Goal: Information Seeking & Learning: Find specific fact

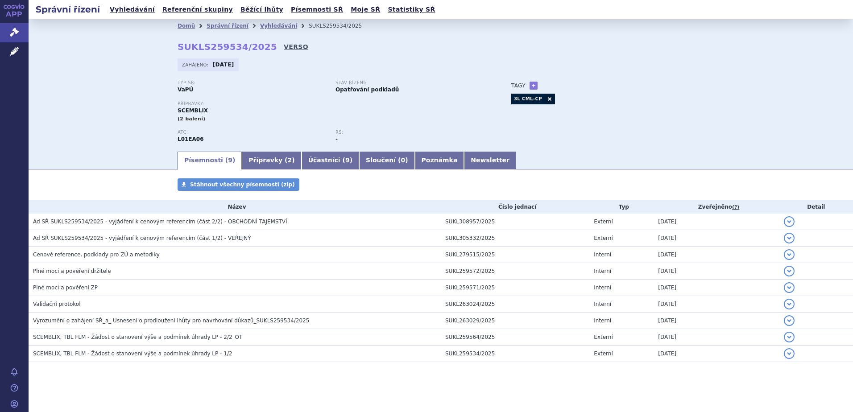
click at [284, 43] on link "VERSO" at bounding box center [296, 46] width 25 height 9
click at [284, 46] on link "VERSO" at bounding box center [296, 46] width 25 height 9
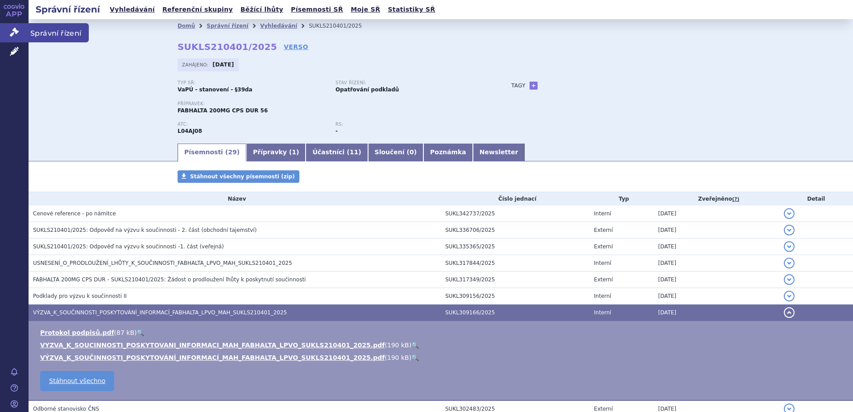
scroll to position [195, 0]
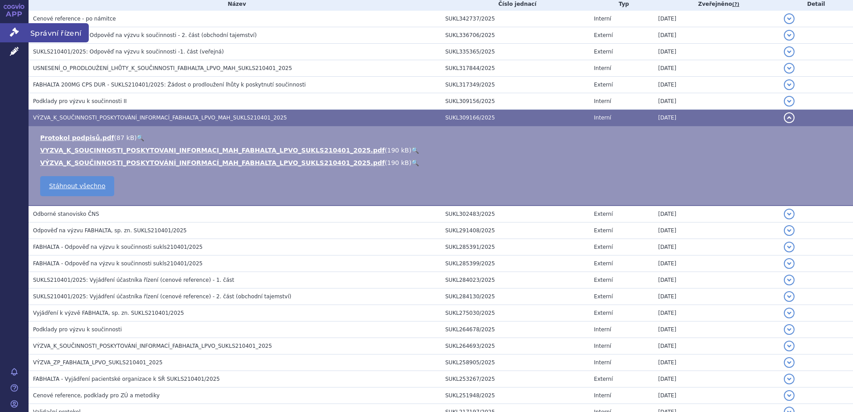
click at [16, 33] on icon at bounding box center [14, 32] width 9 height 9
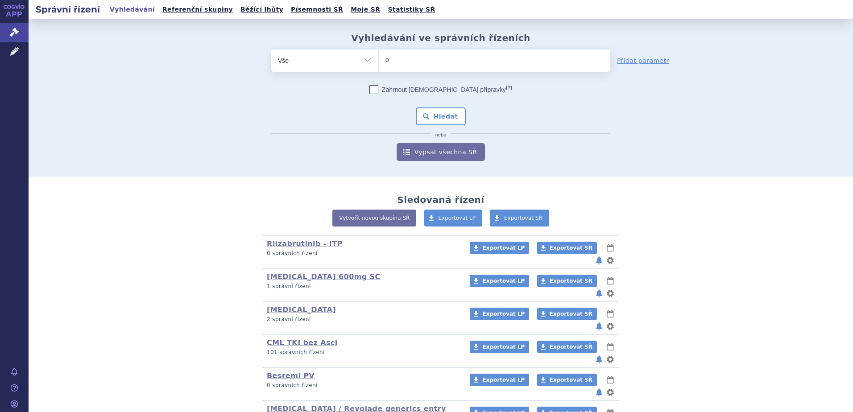
type input "om"
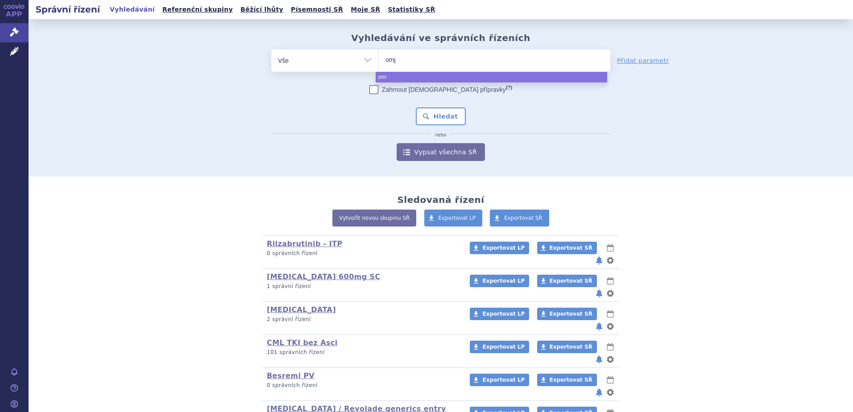
type input "omjj"
type input "omjjara"
select select "omjjara"
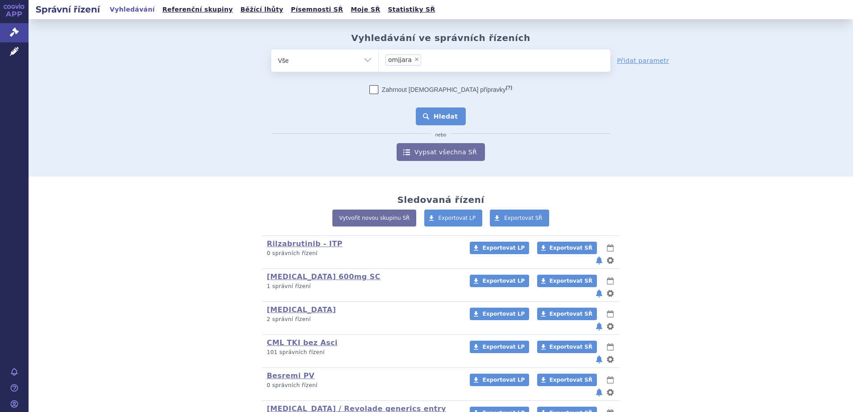
click at [432, 110] on button "Hledat" at bounding box center [441, 117] width 50 height 18
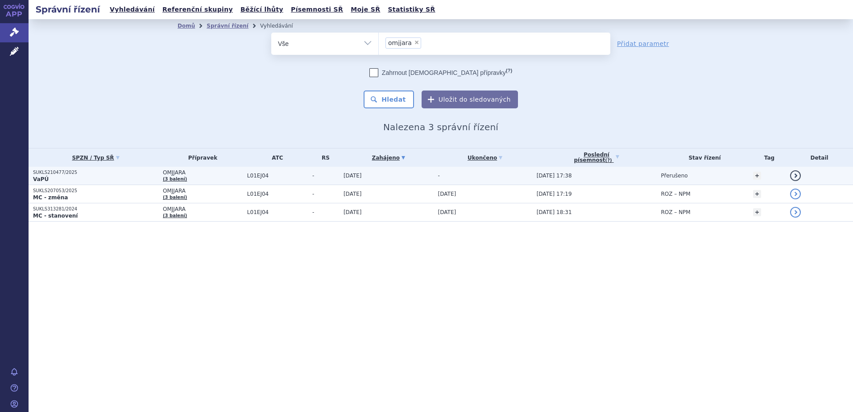
click at [308, 178] on td "-" at bounding box center [323, 176] width 31 height 18
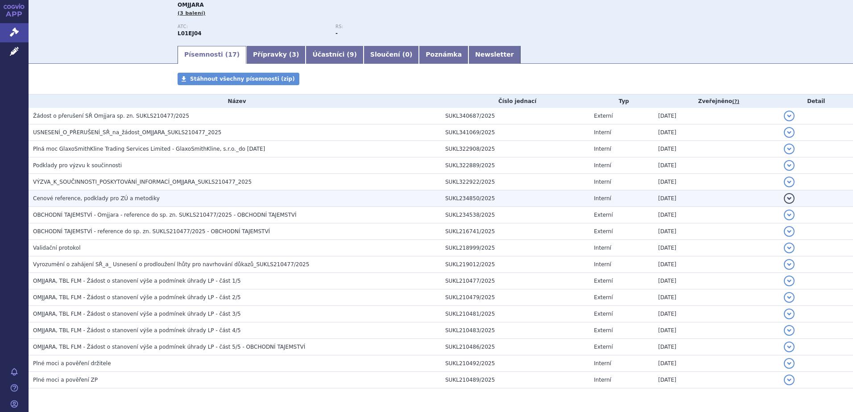
scroll to position [134, 0]
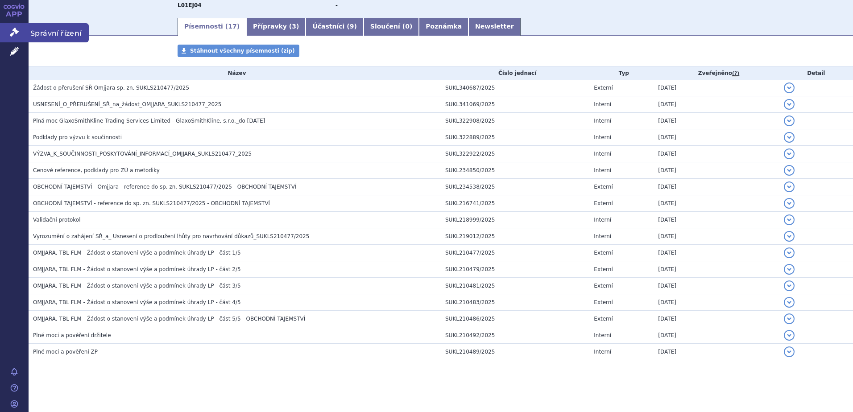
click at [16, 27] on link "Správní řízení" at bounding box center [14, 32] width 29 height 19
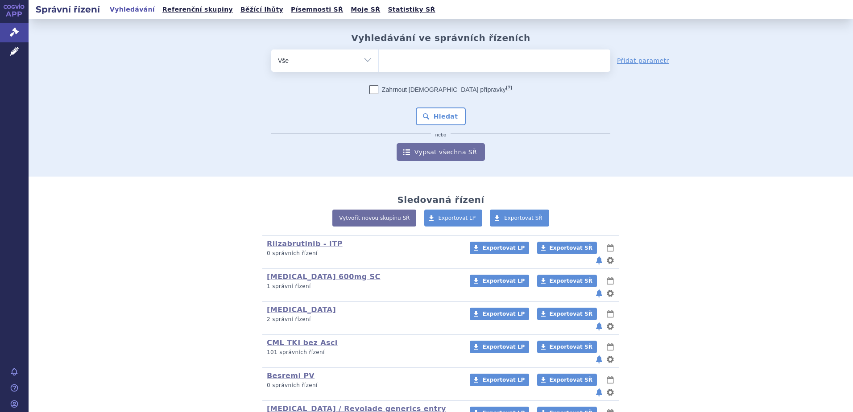
click at [418, 62] on ul at bounding box center [495, 59] width 232 height 19
click at [379, 62] on select at bounding box center [379, 60] width 0 height 22
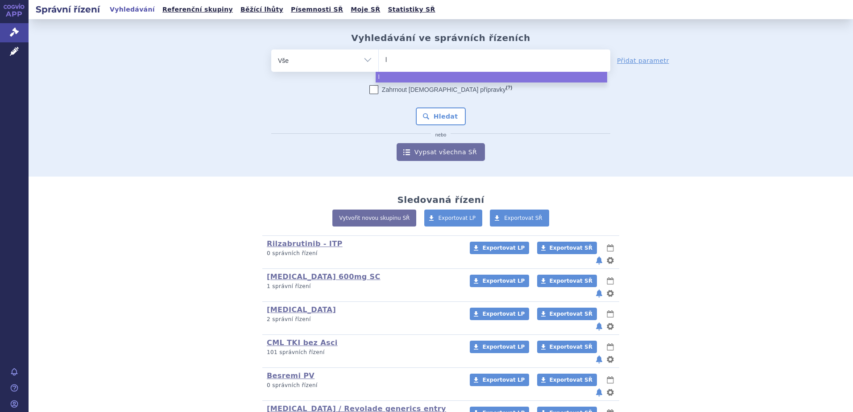
type input "lu"
type input "lupk"
type input "lupkyni"
type input "lupkynis"
select select "lupkynis"
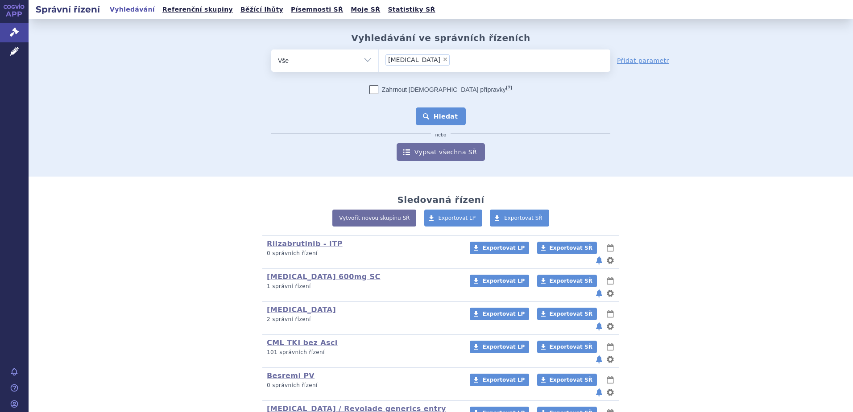
click at [438, 120] on button "Hledat" at bounding box center [441, 117] width 50 height 18
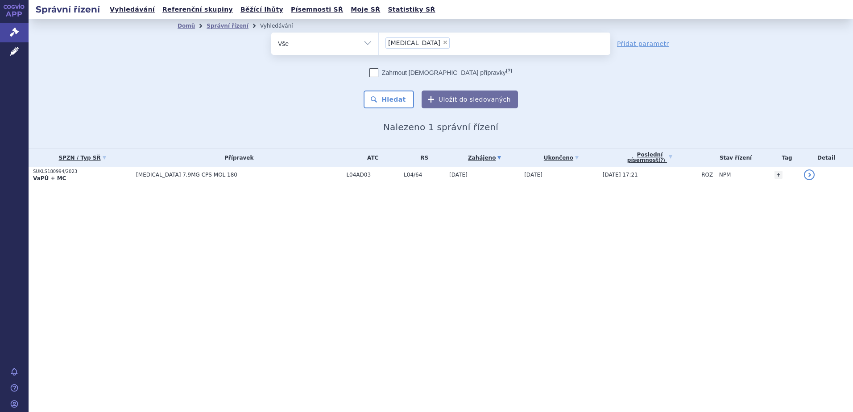
click at [346, 176] on span "L04AD03" at bounding box center [372, 175] width 53 height 6
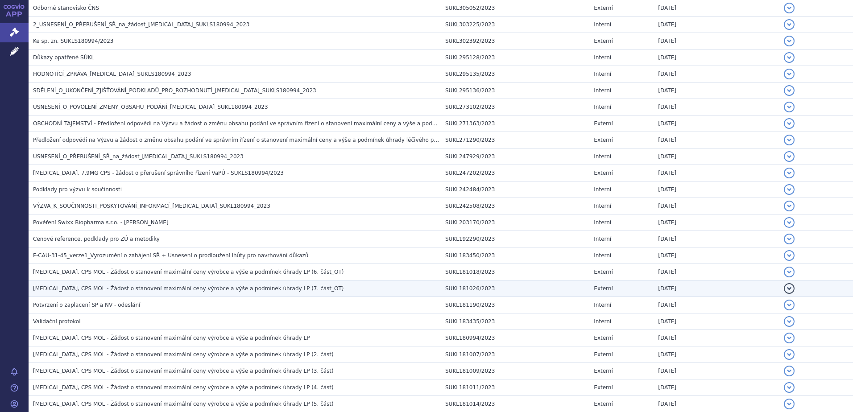
scroll to position [352, 0]
